Goal: Information Seeking & Learning: Understand process/instructions

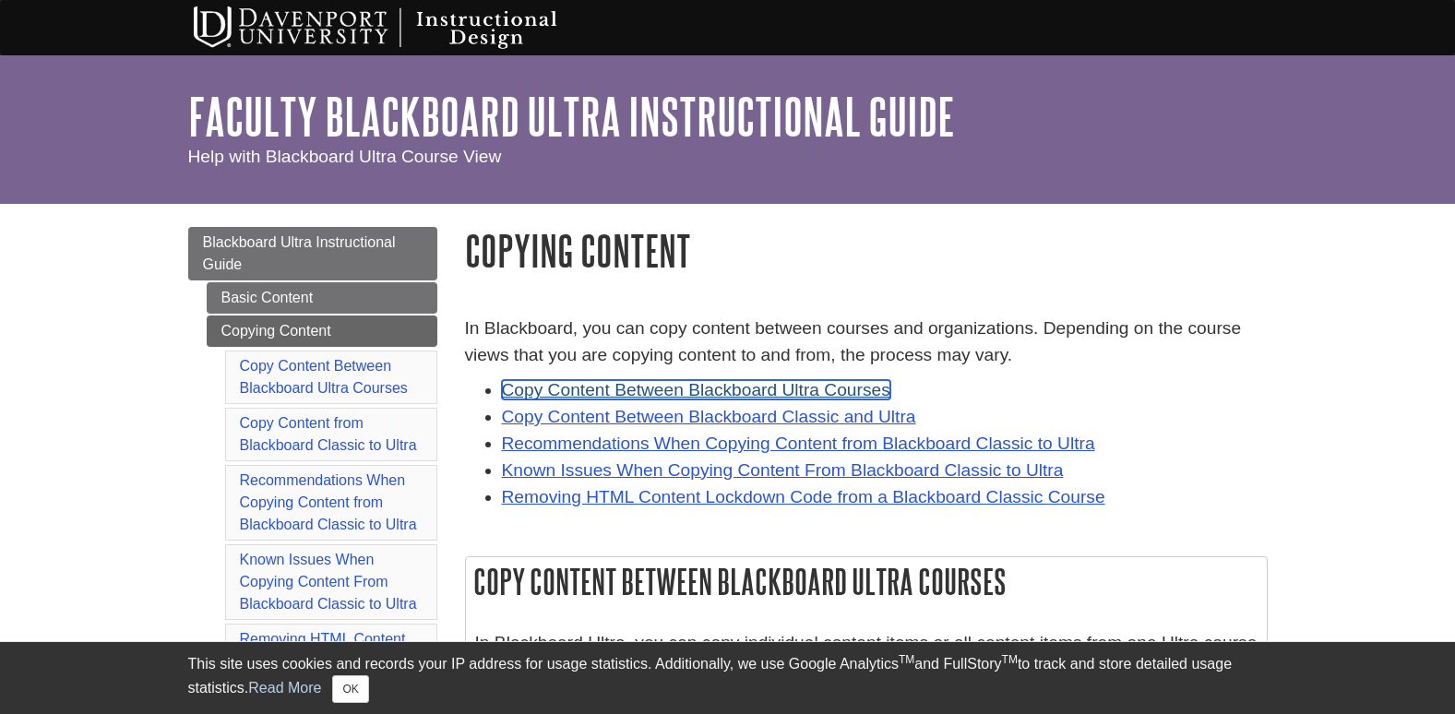
click at [789, 389] on link "Copy Content Between Blackboard Ultra Courses" at bounding box center [696, 389] width 388 height 19
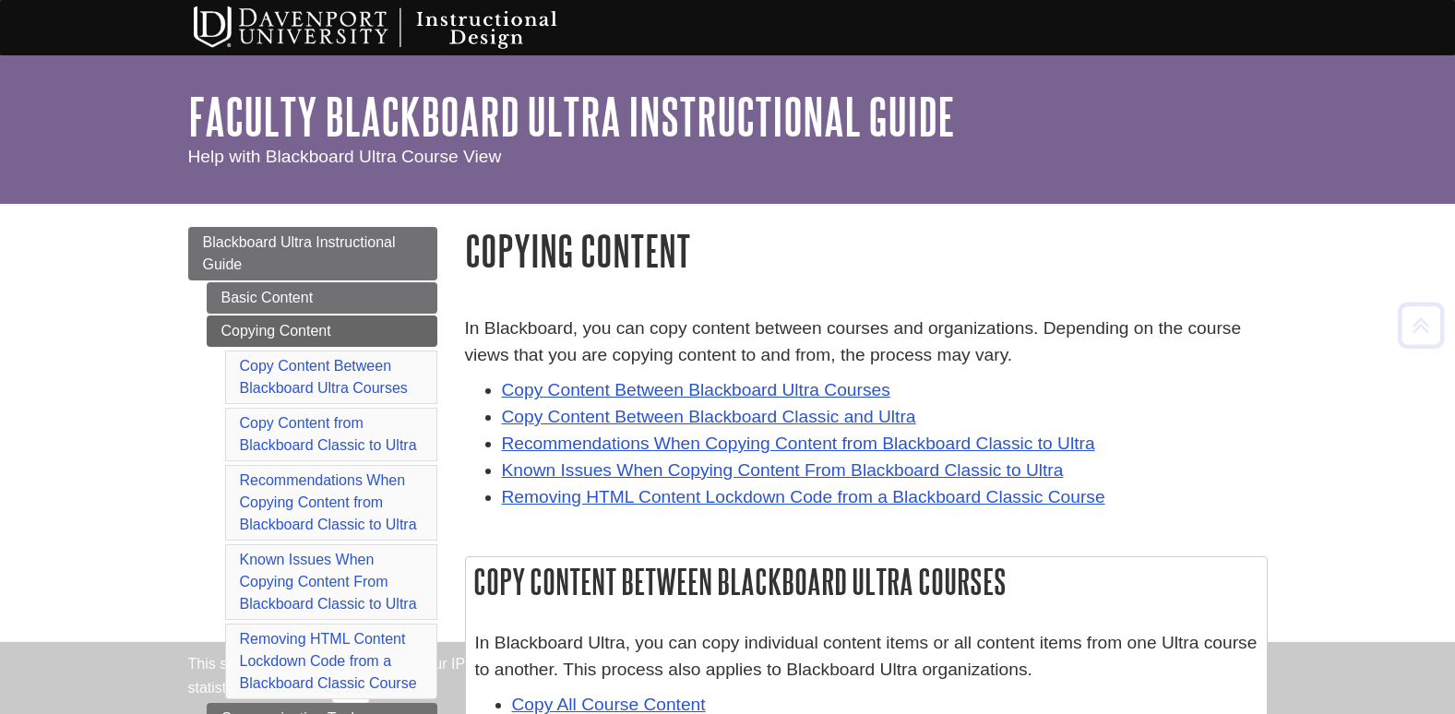
scroll to position [556, 0]
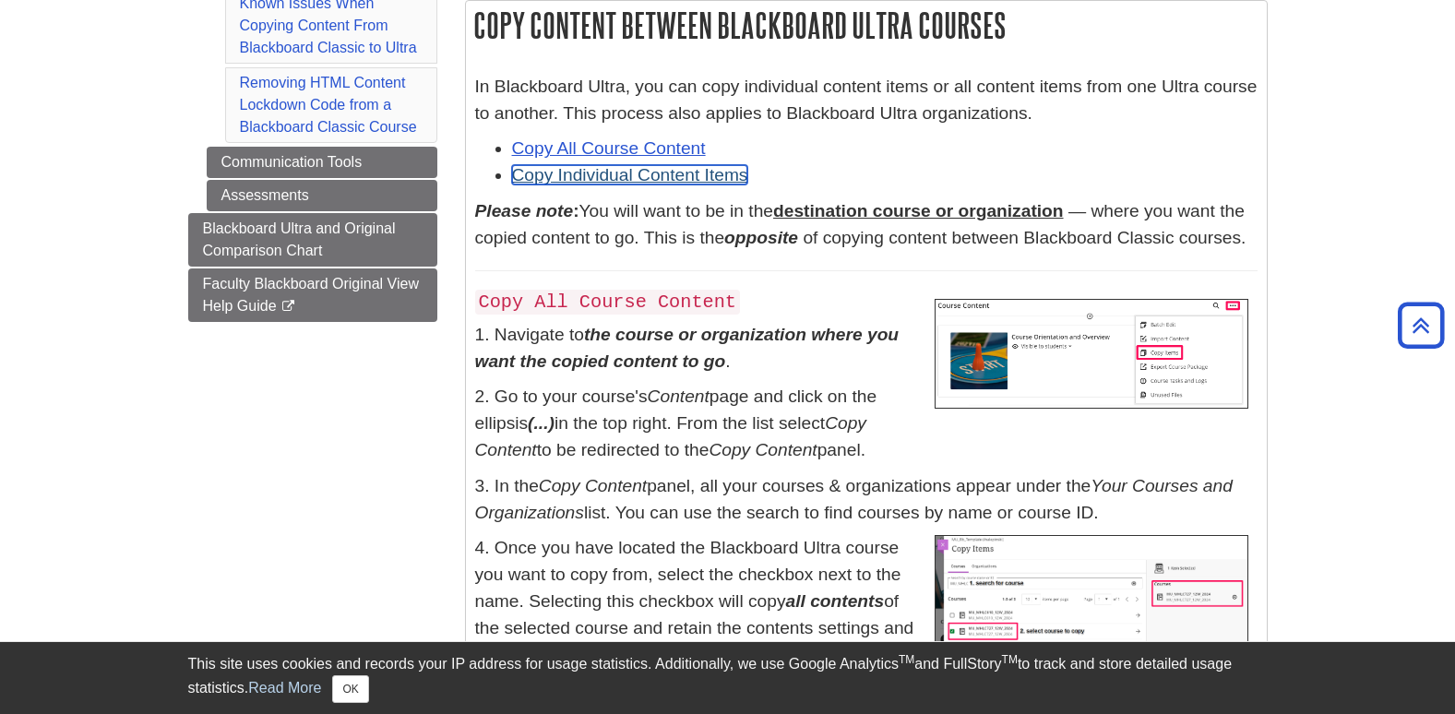
click at [648, 174] on link "Copy Individual Content Items" at bounding box center [630, 174] width 236 height 19
